Goal: Answer question/provide support: Share knowledge or assist other users

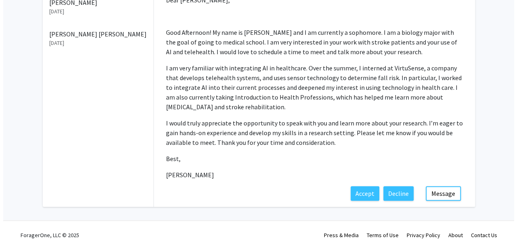
scroll to position [186, 0]
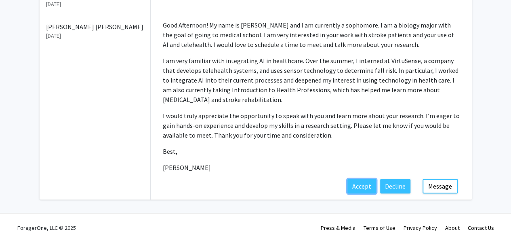
click at [360, 186] on button "Accept" at bounding box center [362, 186] width 29 height 15
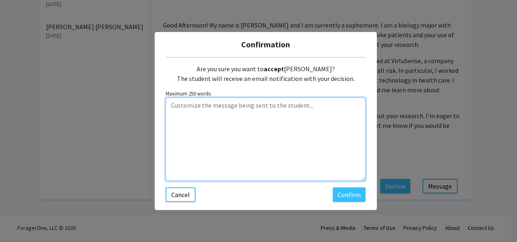
click at [226, 120] on textarea "Customize the message being sent to the student..." at bounding box center [266, 138] width 200 height 83
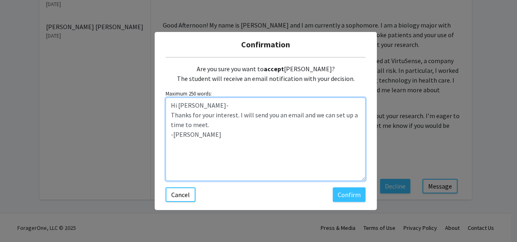
type textarea "Hi [PERSON_NAME]- Thanks for your interest. I will send you an email and we can…"
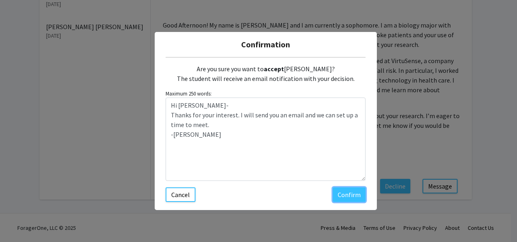
click at [340, 198] on button "Confirm" at bounding box center [349, 194] width 33 height 15
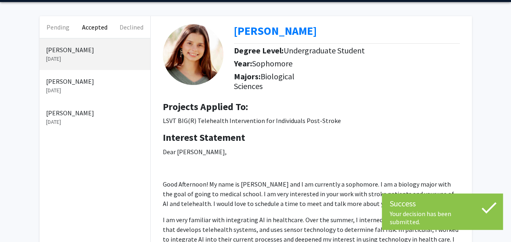
scroll to position [0, 0]
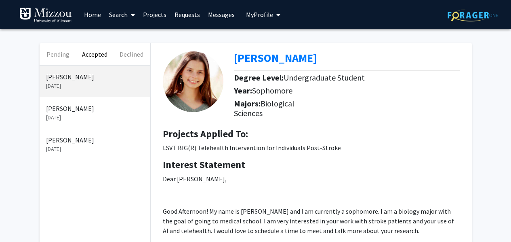
click at [265, 58] on b "[PERSON_NAME]" at bounding box center [275, 58] width 83 height 15
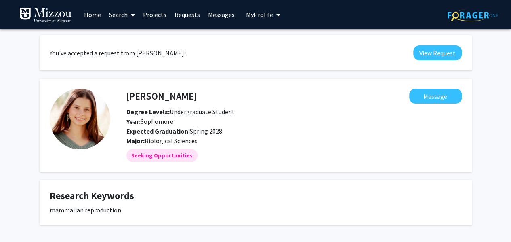
click at [97, 120] on img at bounding box center [80, 119] width 61 height 61
click at [158, 157] on mat-chip "Seeking Opportunities" at bounding box center [162, 155] width 71 height 13
click at [95, 120] on img at bounding box center [80, 119] width 61 height 61
click at [157, 14] on link "Projects" at bounding box center [155, 14] width 32 height 28
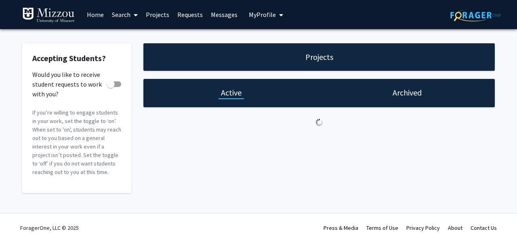
checkbox input "true"
